Goal: Task Accomplishment & Management: Complete application form

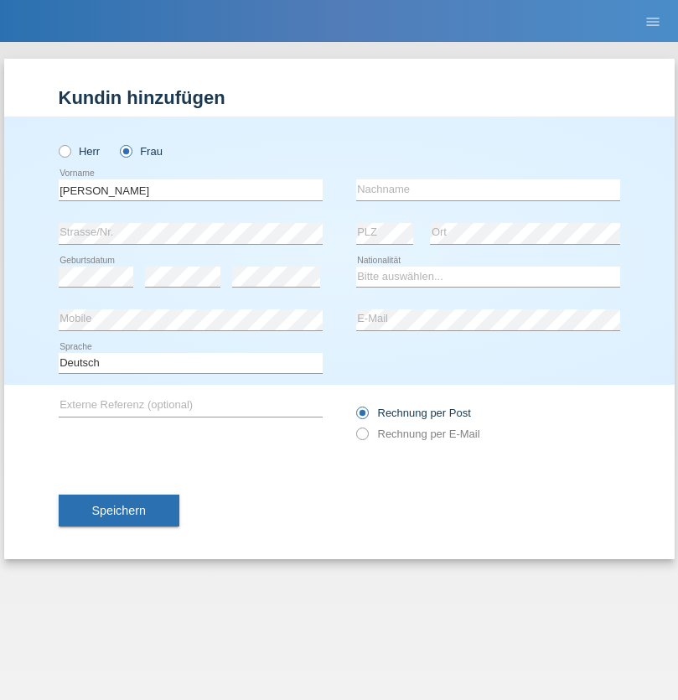
type input "[PERSON_NAME]"
click at [488, 189] on input "text" at bounding box center [488, 189] width 264 height 21
type input "[PERSON_NAME]"
select select "CH"
select select "en"
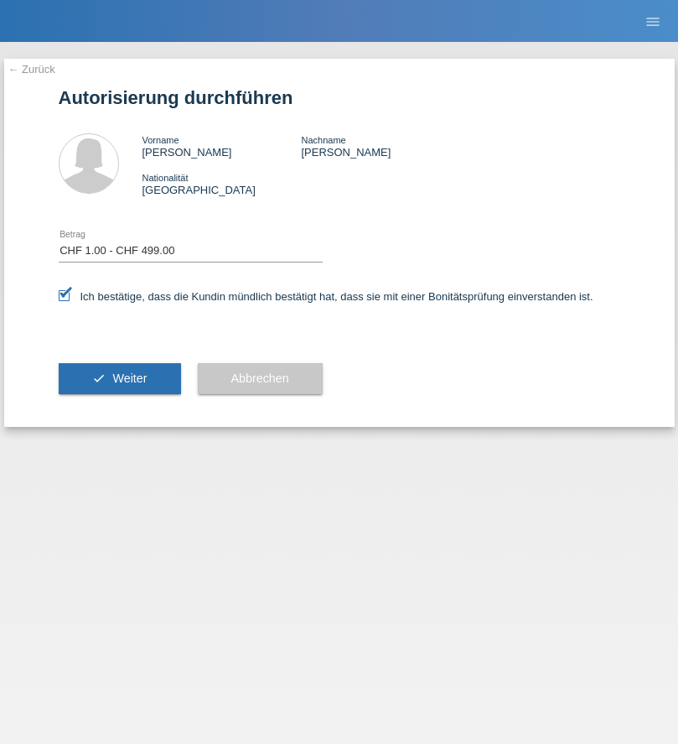
select select "1"
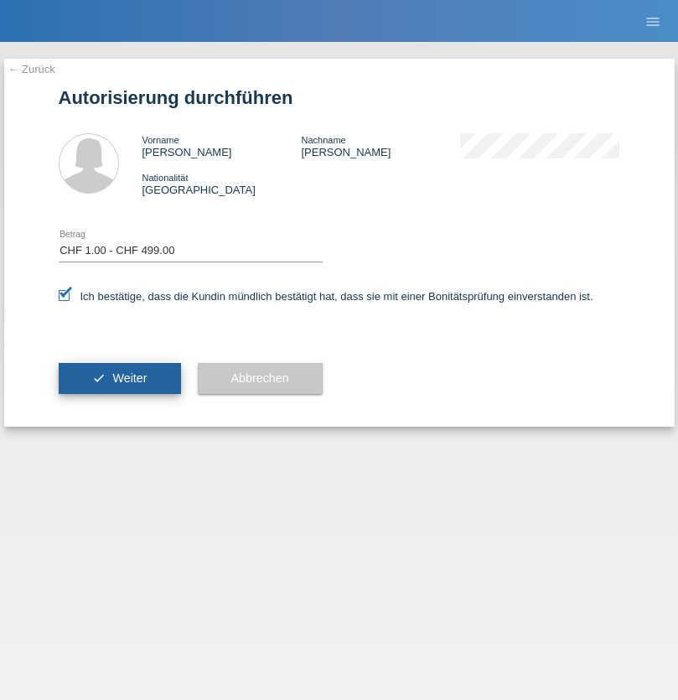
click at [119, 378] on span "Weiter" at bounding box center [129, 377] width 34 height 13
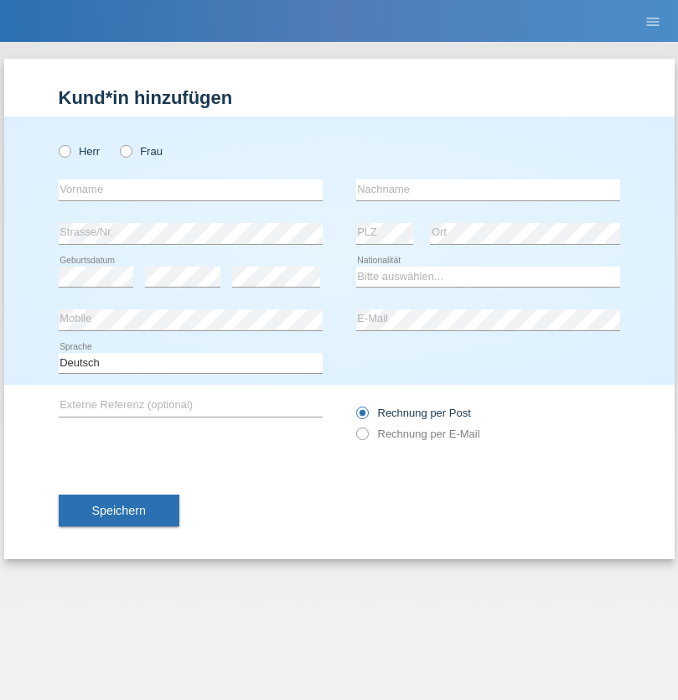
radio input "true"
click at [190, 189] on input "text" at bounding box center [191, 189] width 264 height 21
type input "[PERSON_NAME]"
click at [488, 189] on input "text" at bounding box center [488, 189] width 264 height 21
type input "Bezzola"
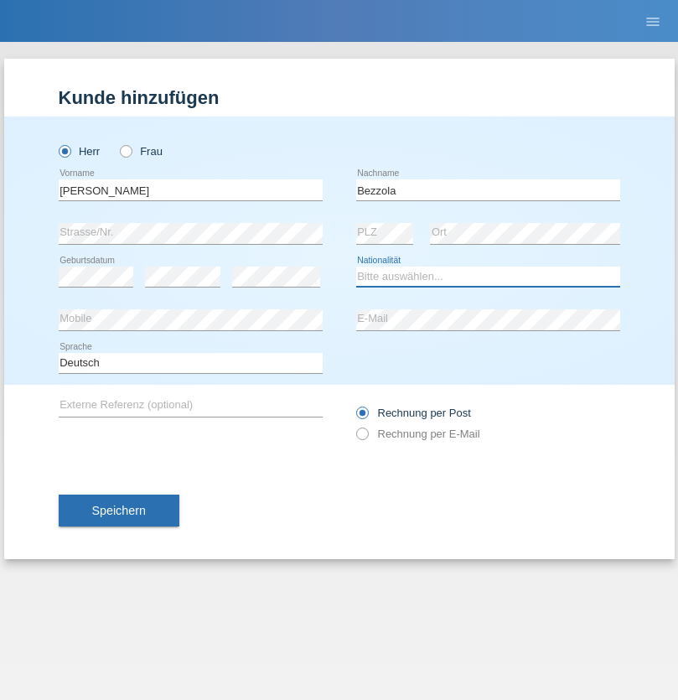
select select "CH"
